Goal: Transaction & Acquisition: Purchase product/service

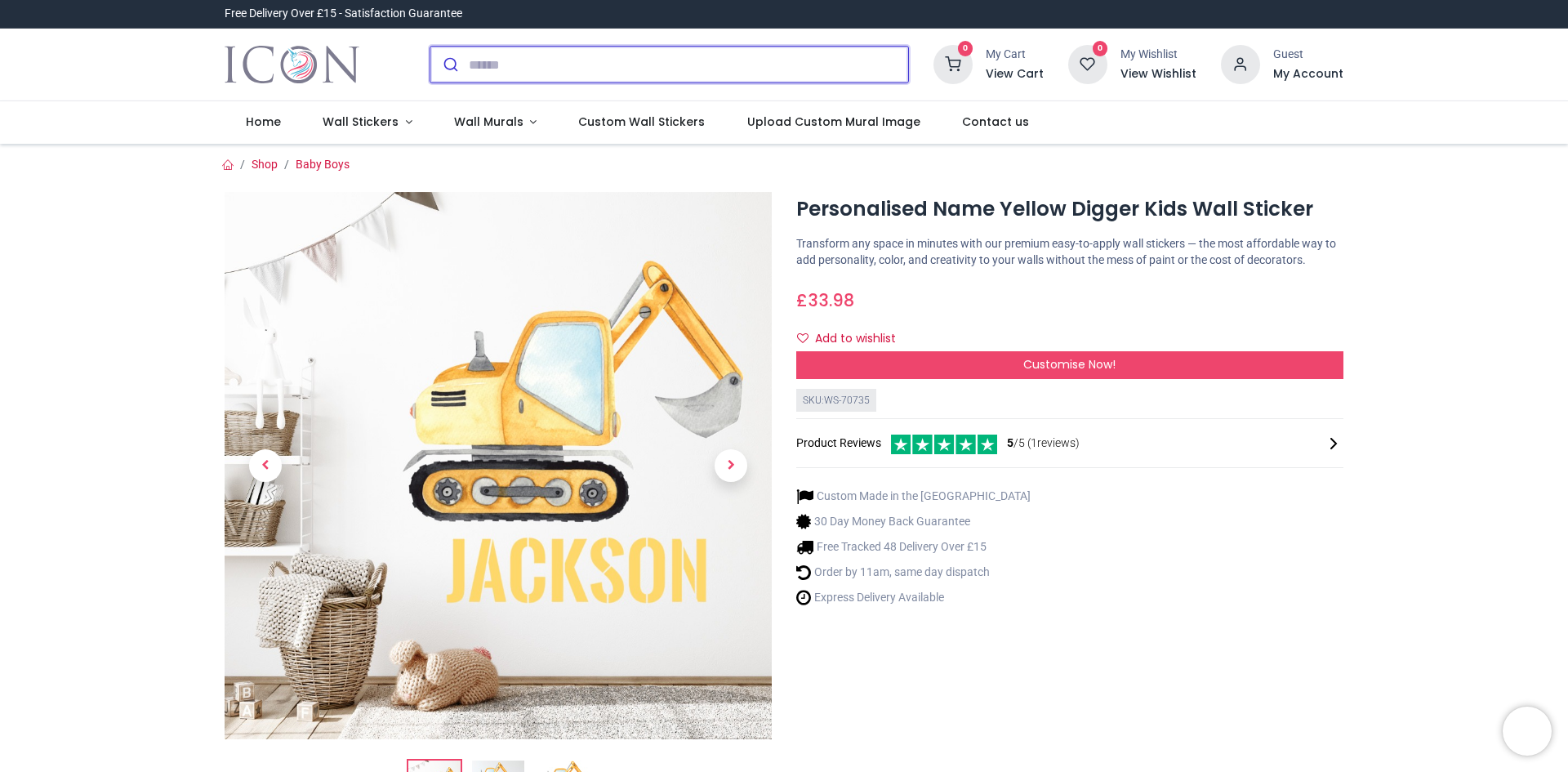
click at [530, 65] on input "search" at bounding box center [688, 64] width 439 height 36
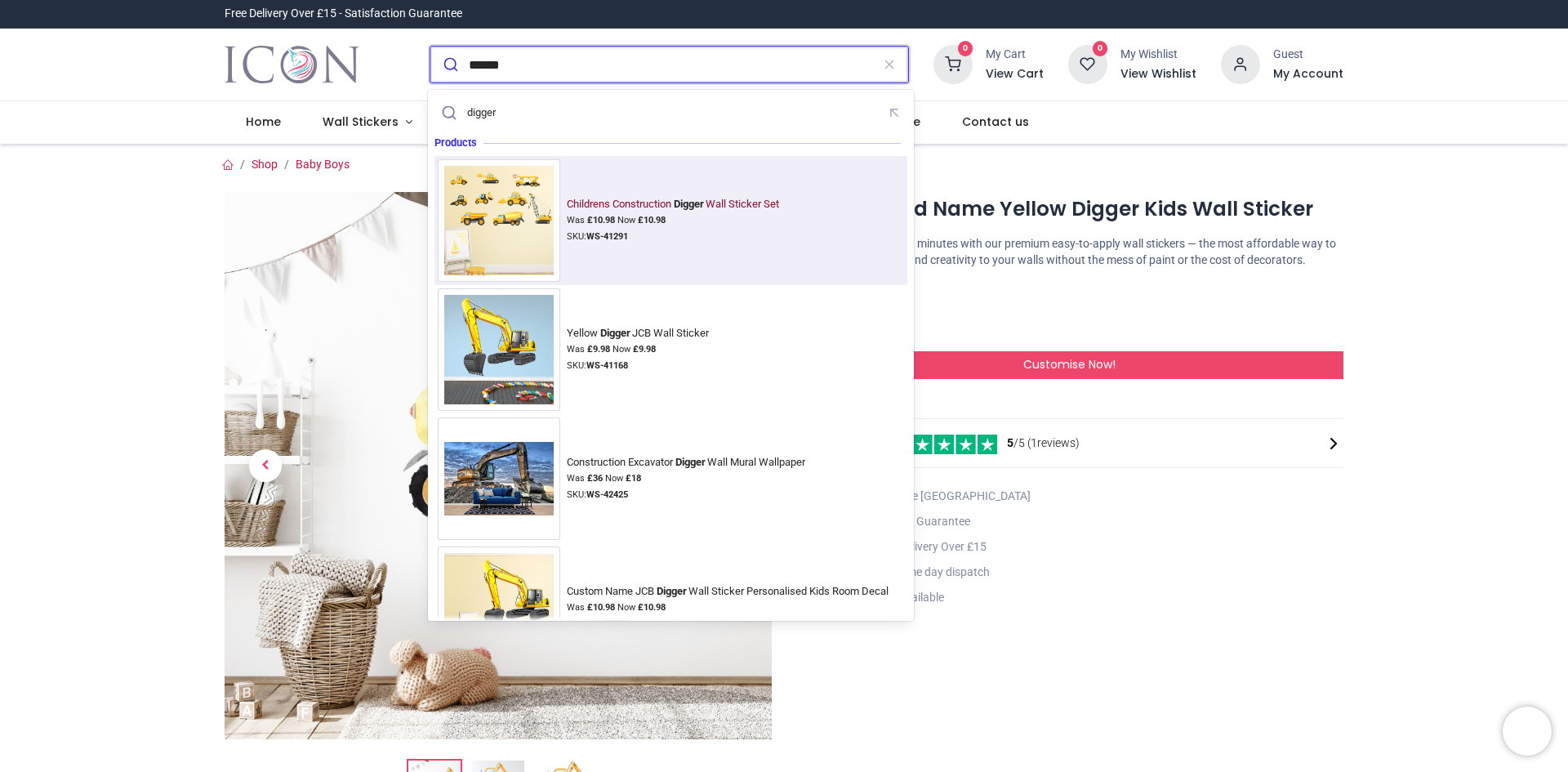
click at [523, 235] on img at bounding box center [499, 220] width 122 height 122
type input "******"
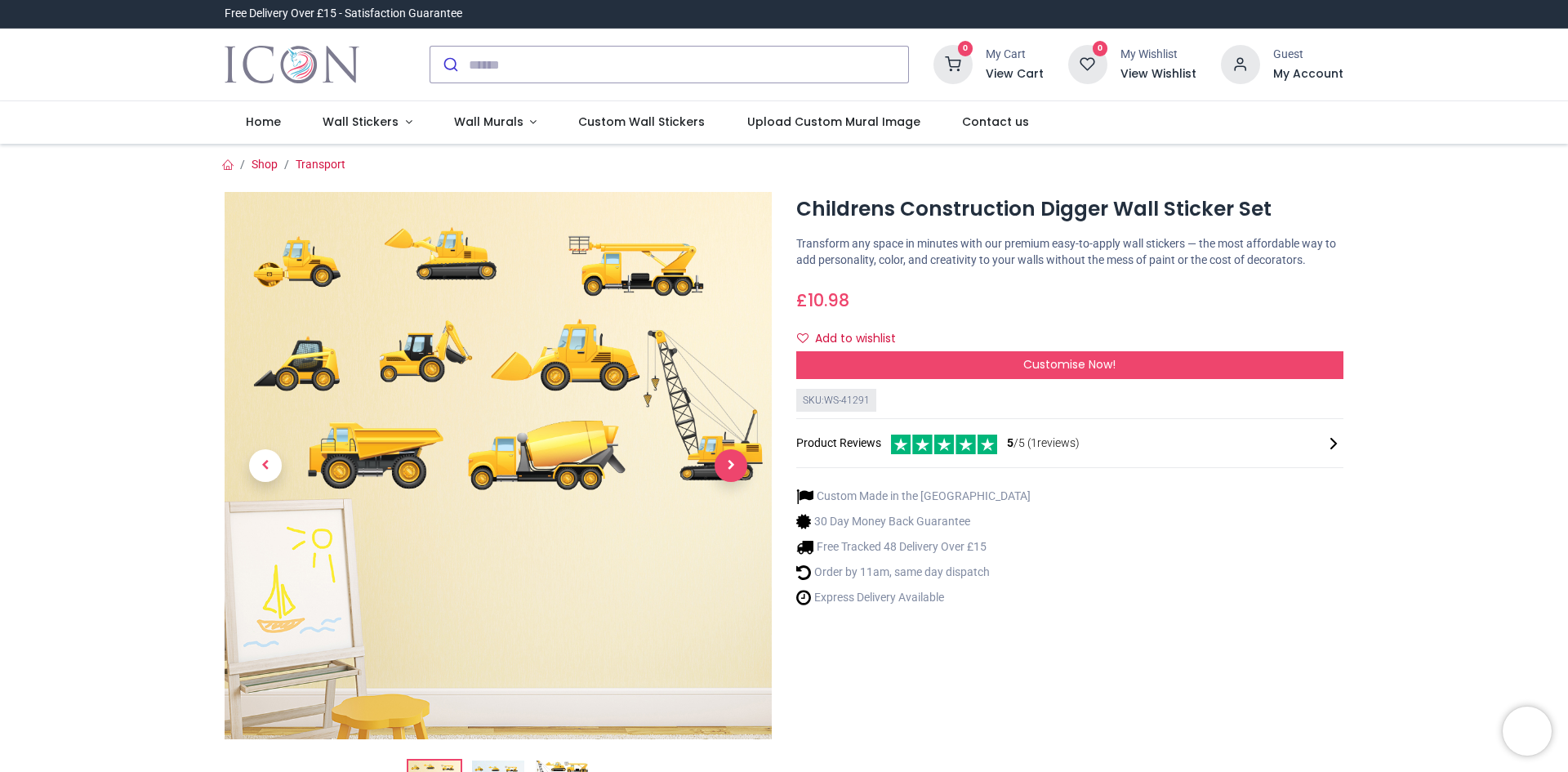
click at [724, 461] on span "Next" at bounding box center [730, 465] width 33 height 33
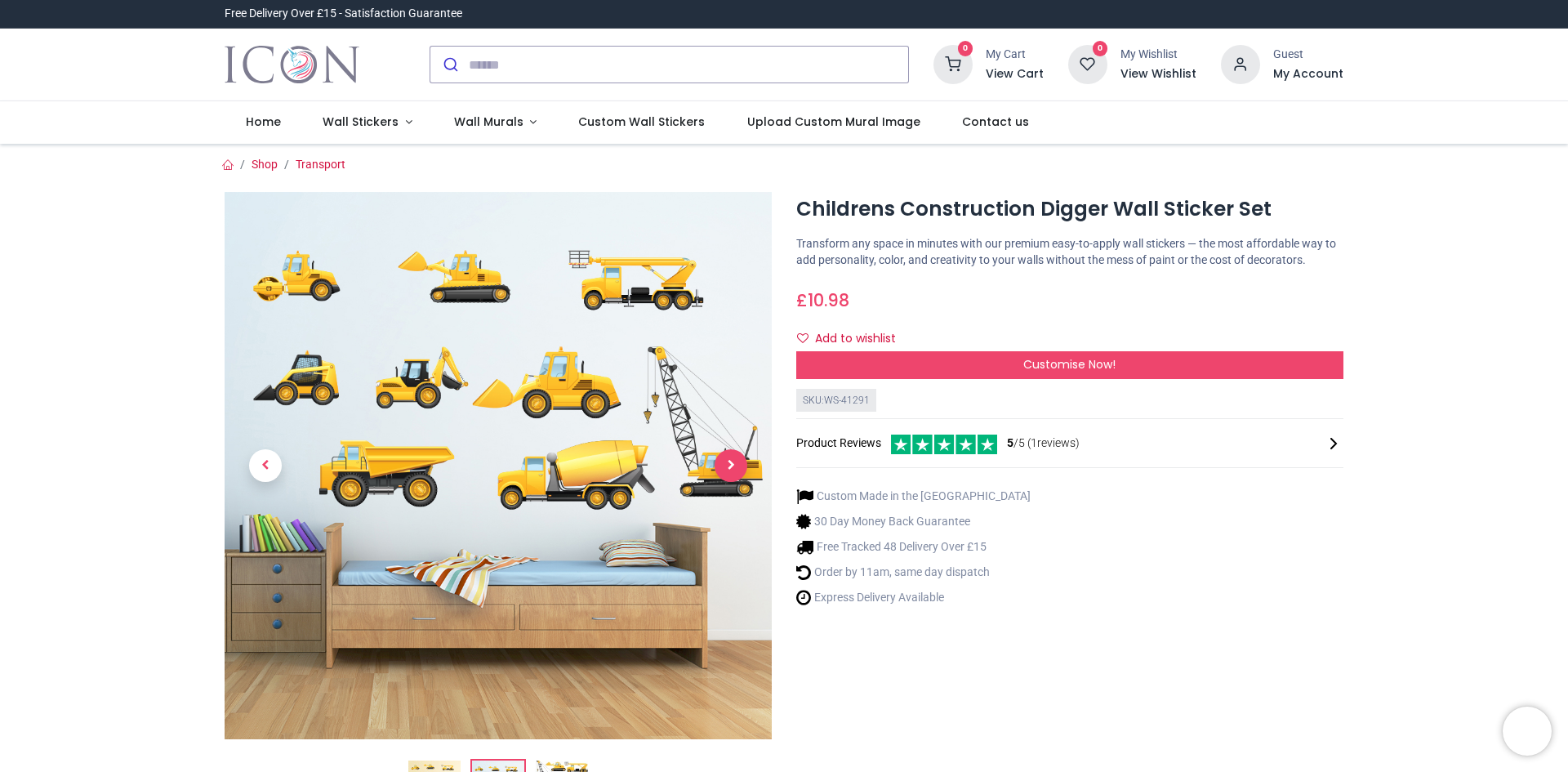
click at [727, 468] on span "Next" at bounding box center [730, 465] width 33 height 33
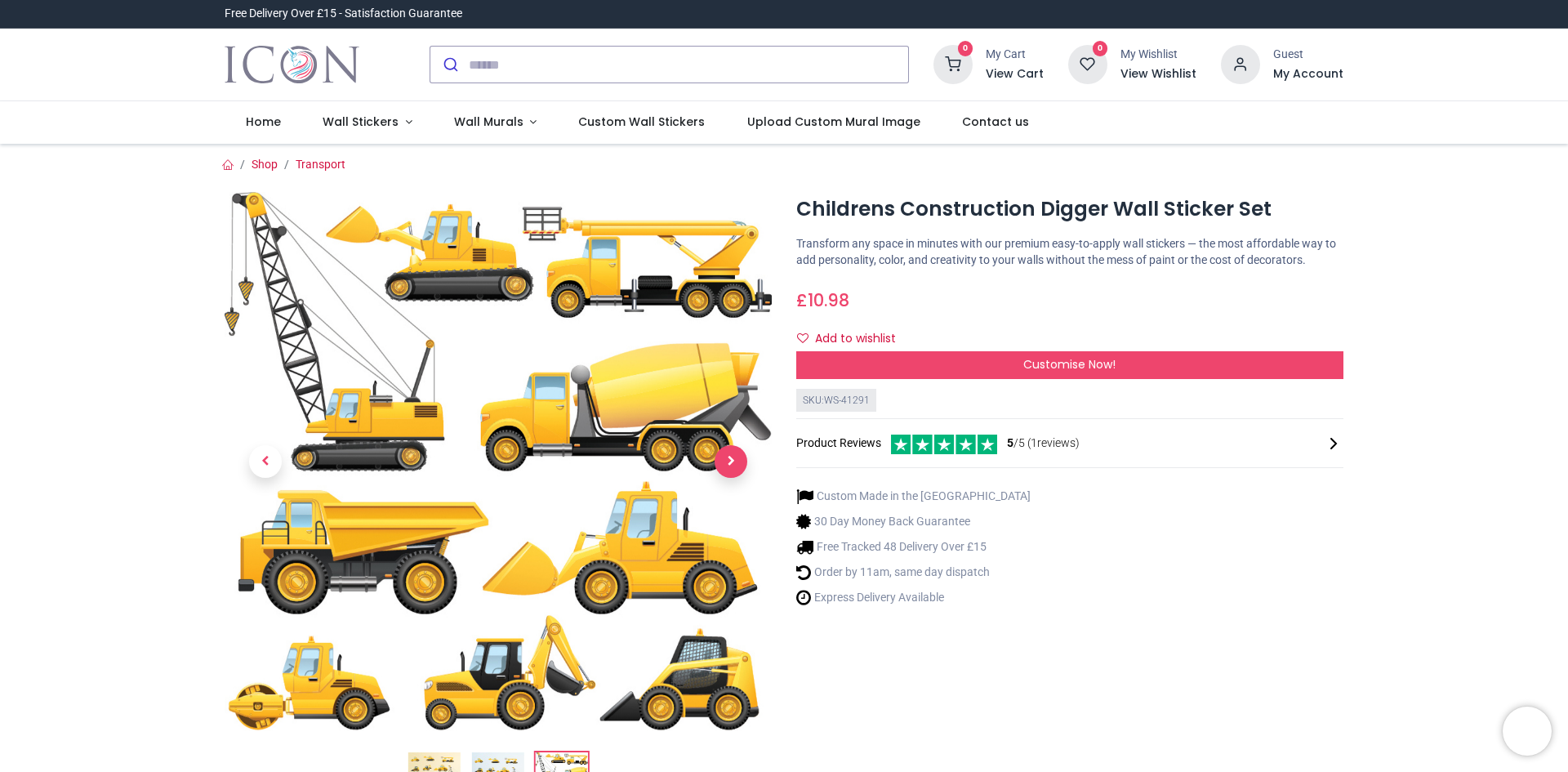
click at [727, 468] on span "Next" at bounding box center [730, 461] width 33 height 33
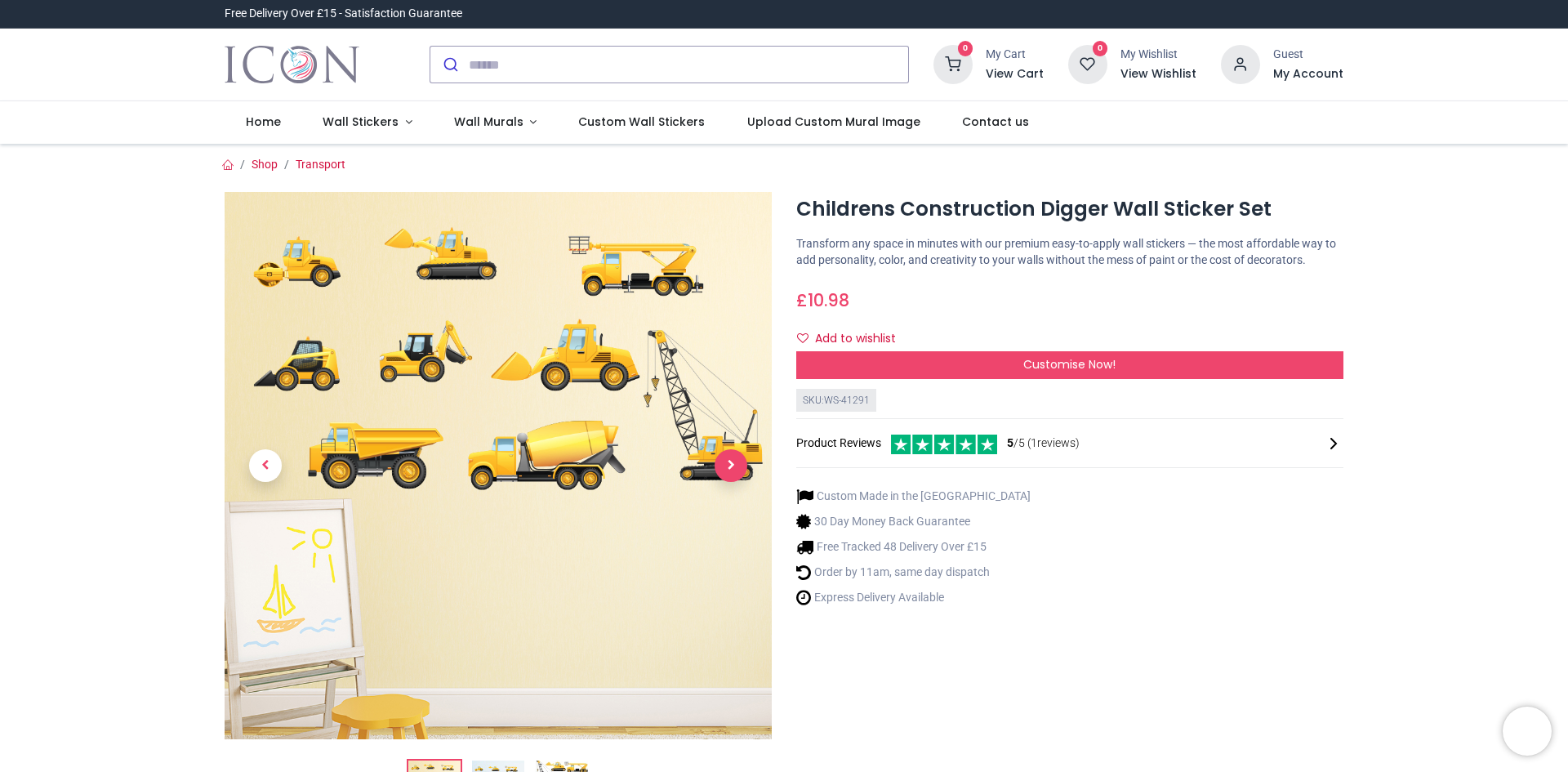
click at [727, 468] on span "Next" at bounding box center [730, 465] width 33 height 33
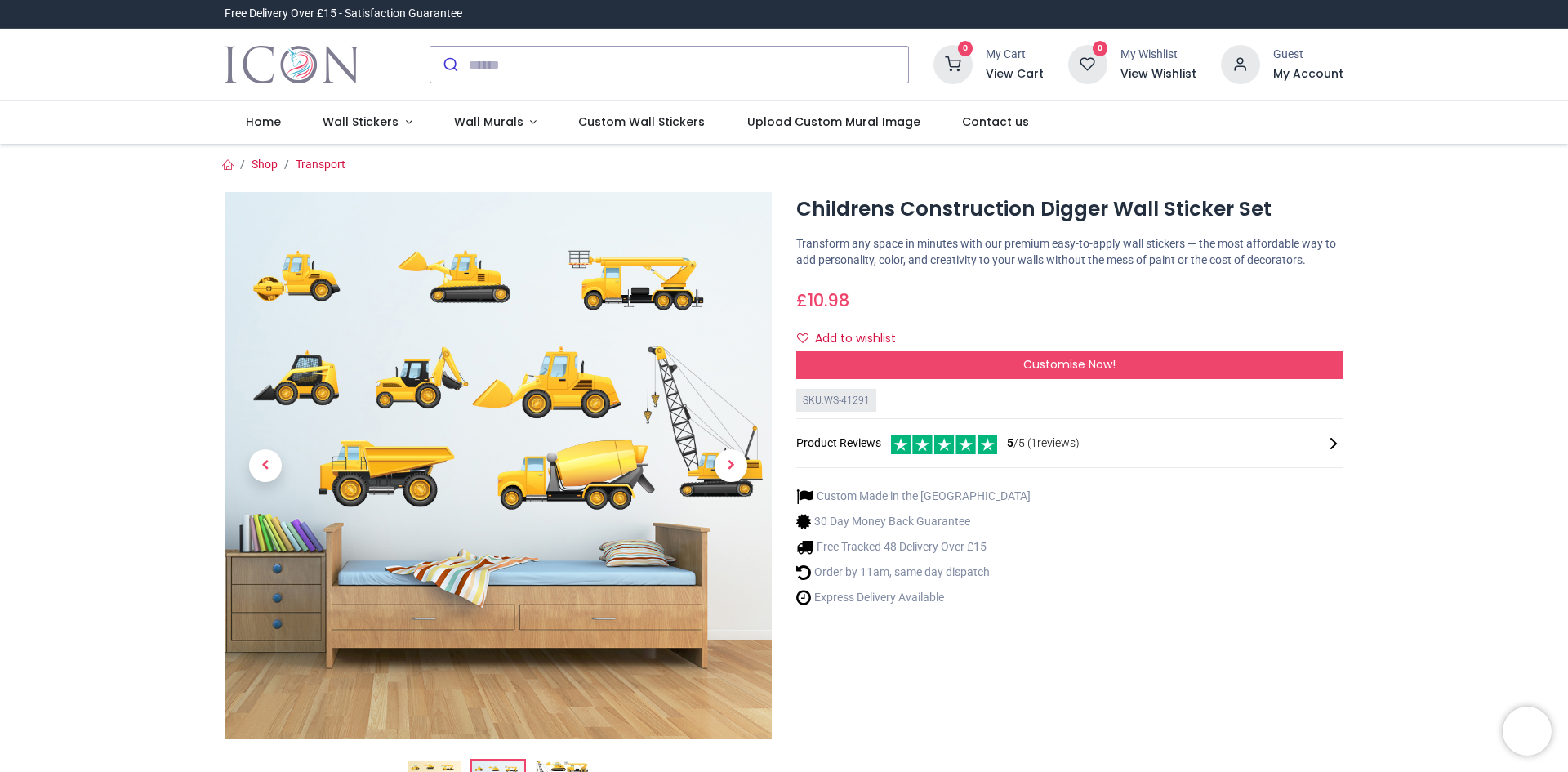
click at [243, 463] on link at bounding box center [265, 466] width 82 height 383
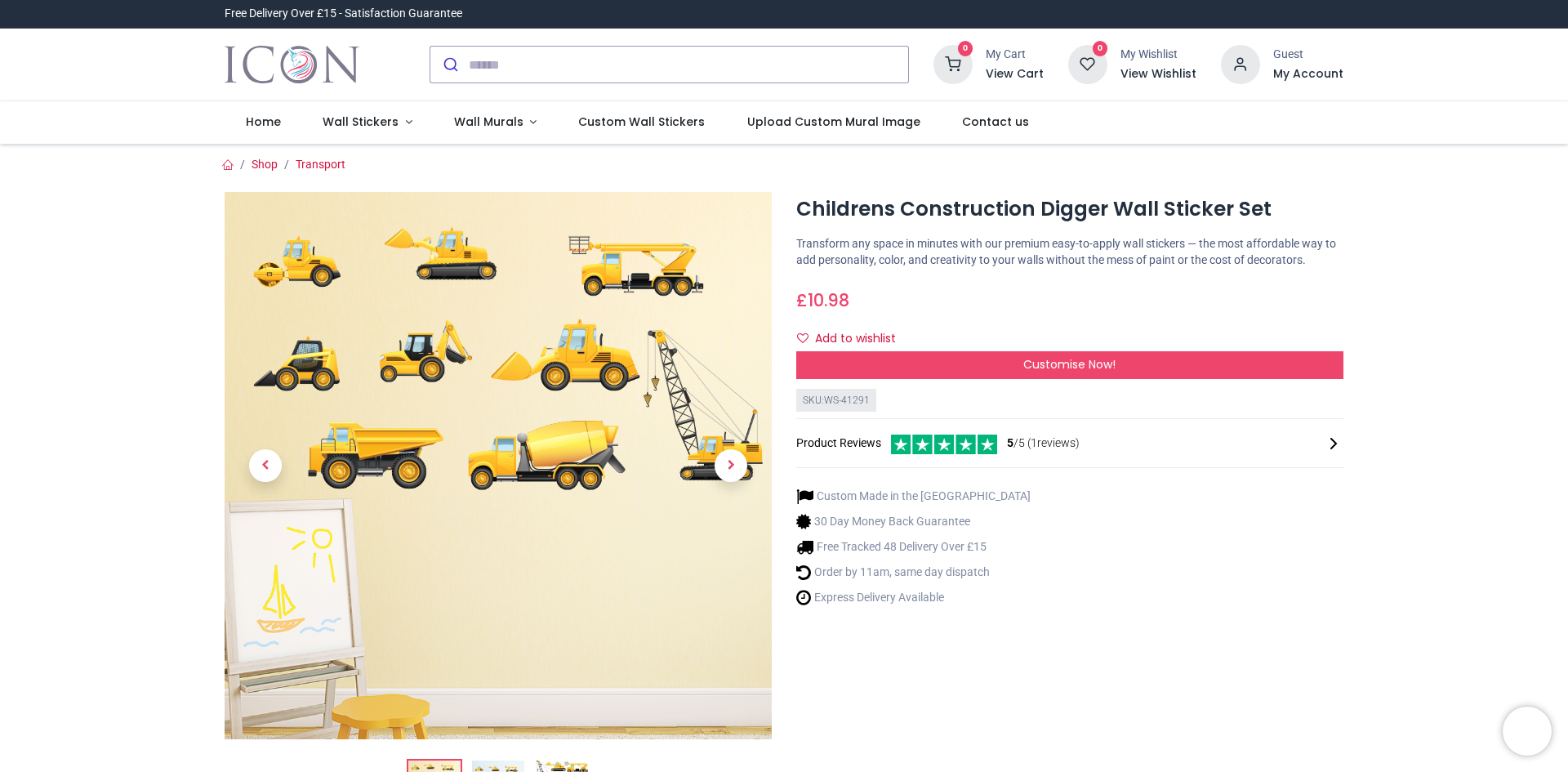
click at [244, 463] on link at bounding box center [265, 466] width 82 height 383
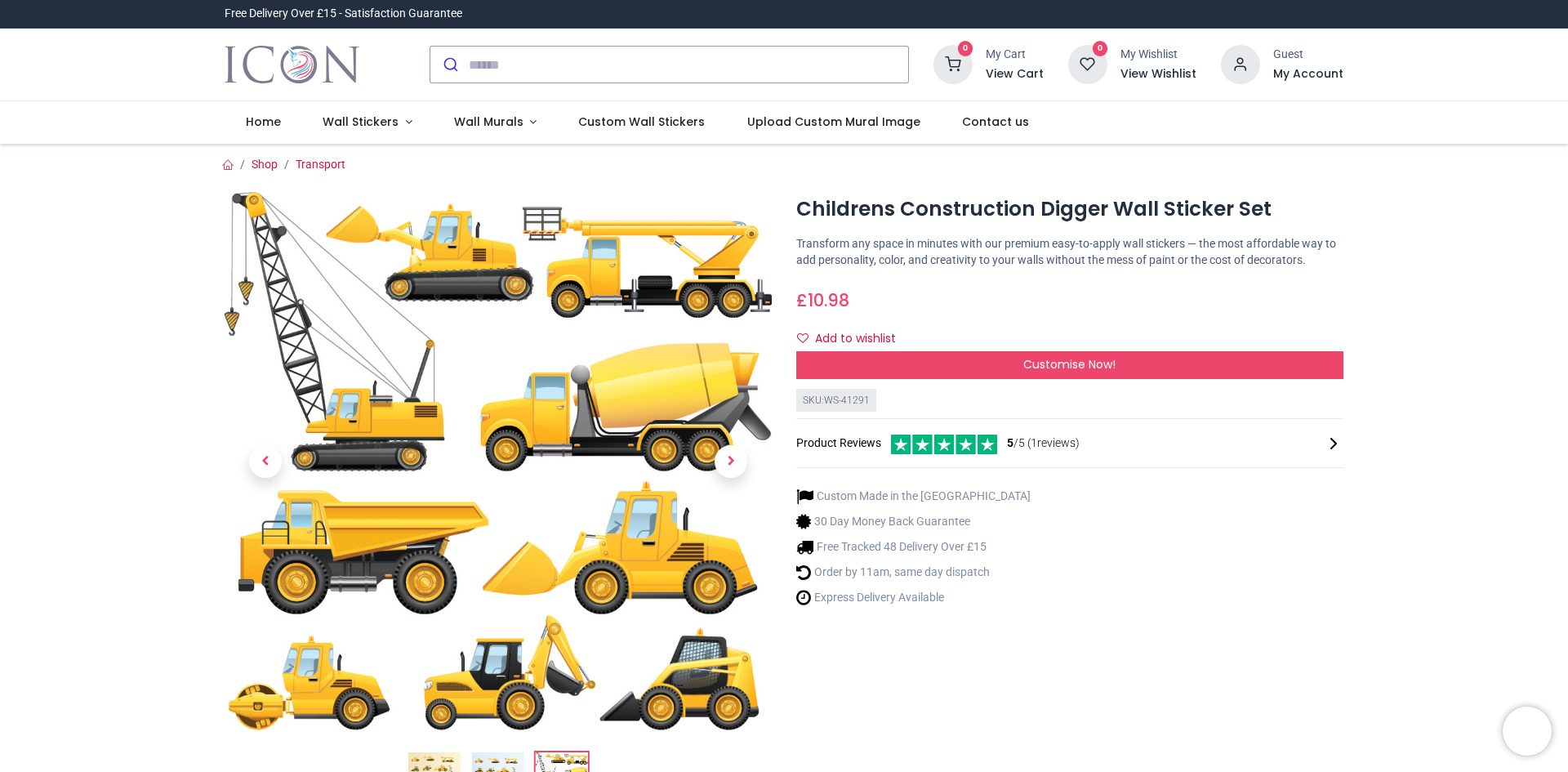
click at [243, 463] on link at bounding box center [265, 461] width 82 height 377
